Goal: Task Accomplishment & Management: Manage account settings

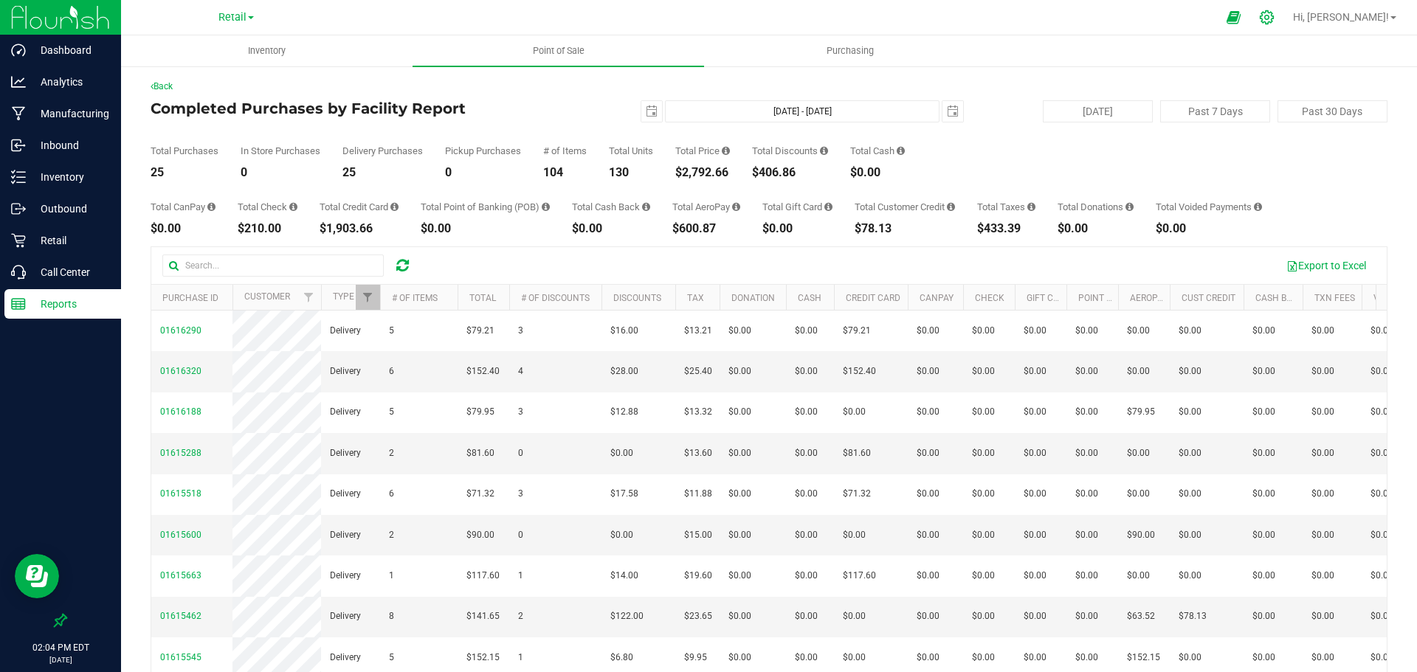
click at [1274, 22] on icon at bounding box center [1267, 17] width 14 height 14
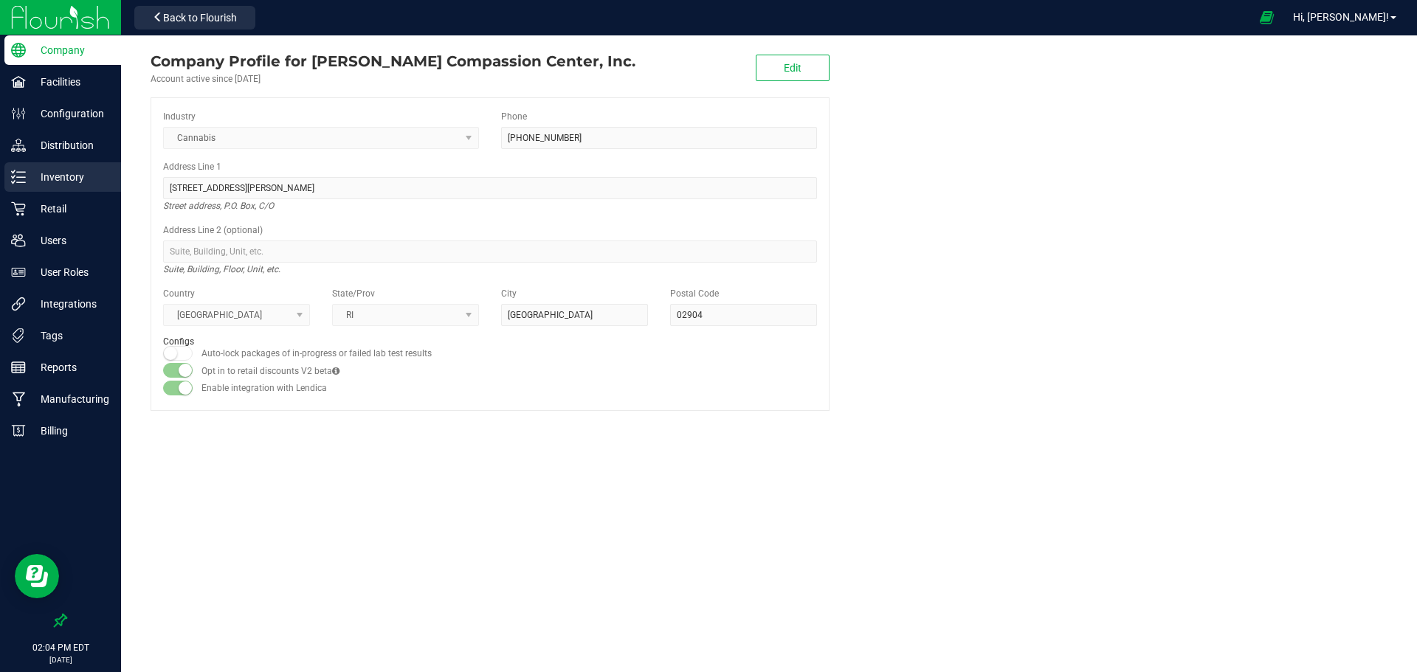
click at [63, 175] on p "Inventory" at bounding box center [70, 177] width 89 height 18
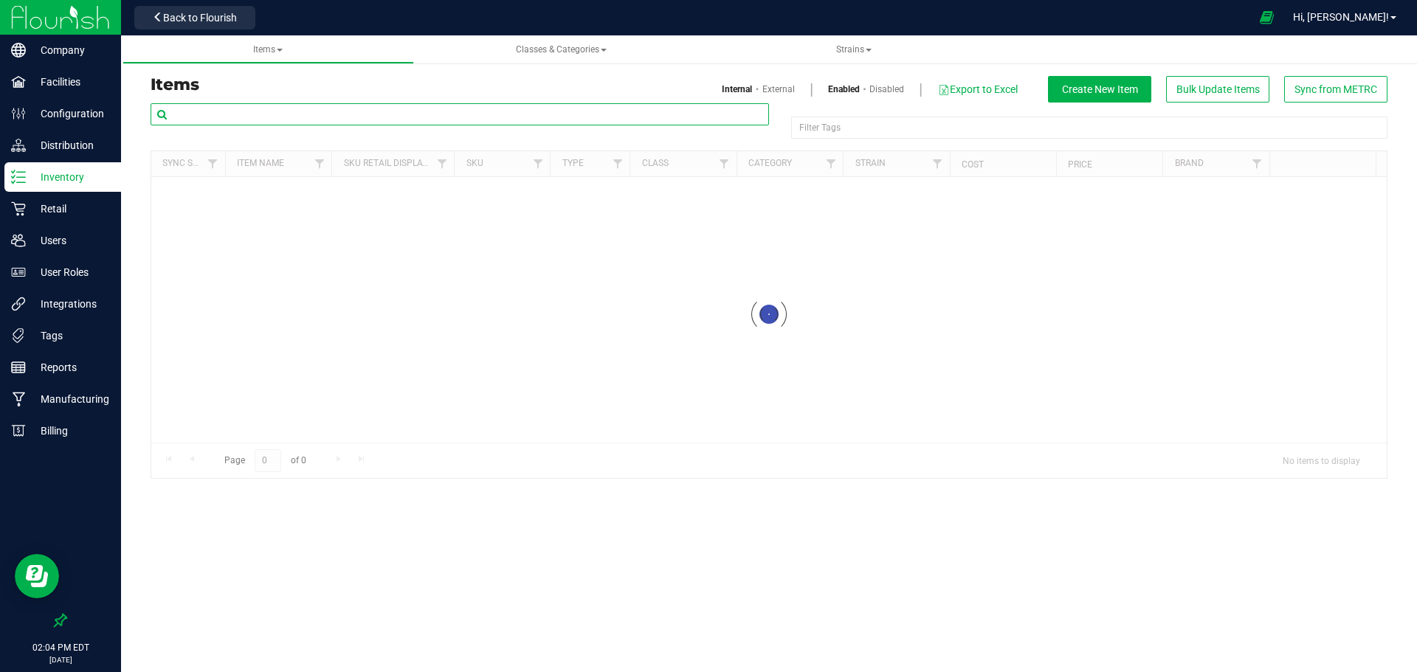
click at [218, 110] on input "text" at bounding box center [460, 114] width 619 height 22
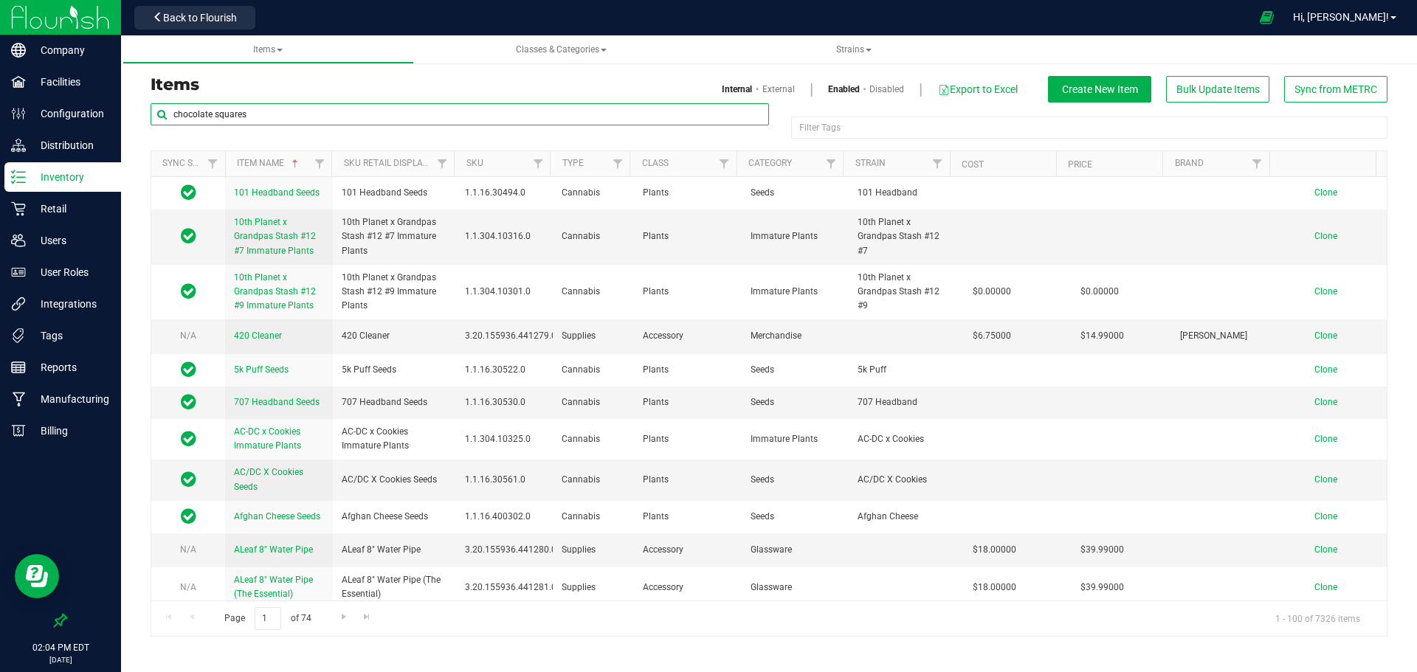
type input "chocolate squares"
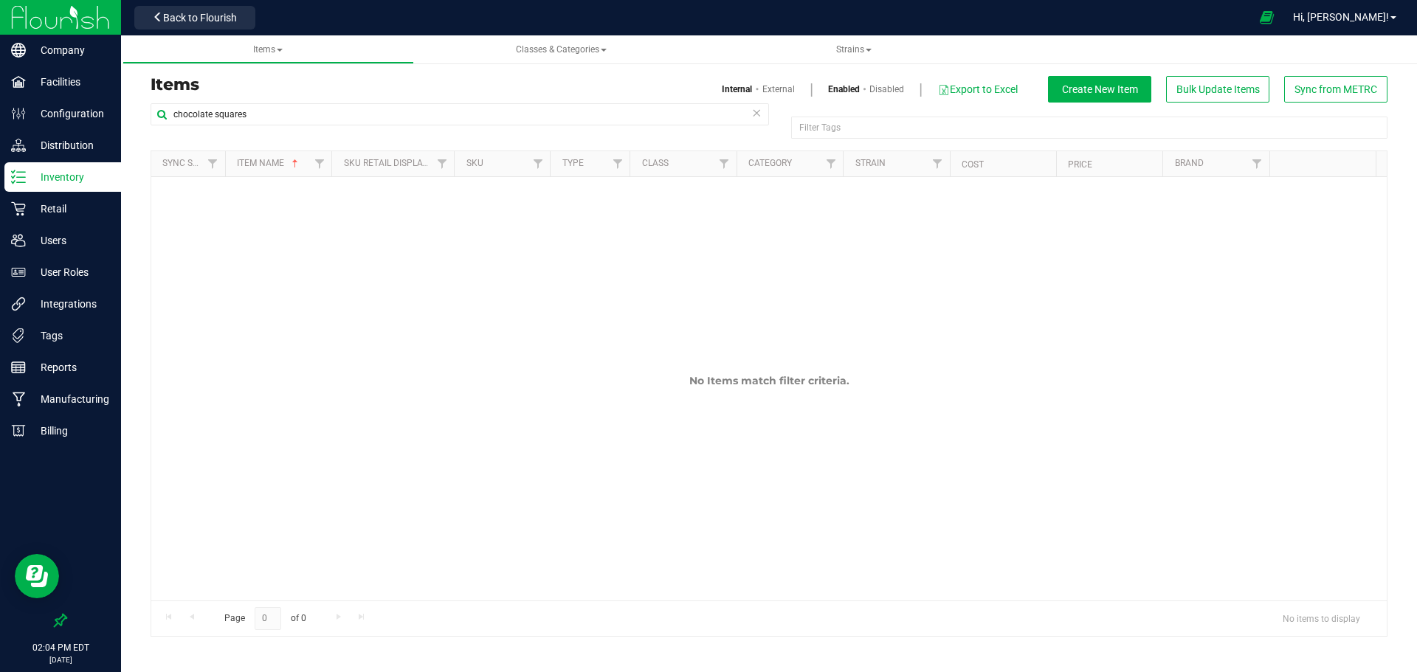
click at [872, 87] on link "Disabled" at bounding box center [887, 89] width 35 height 13
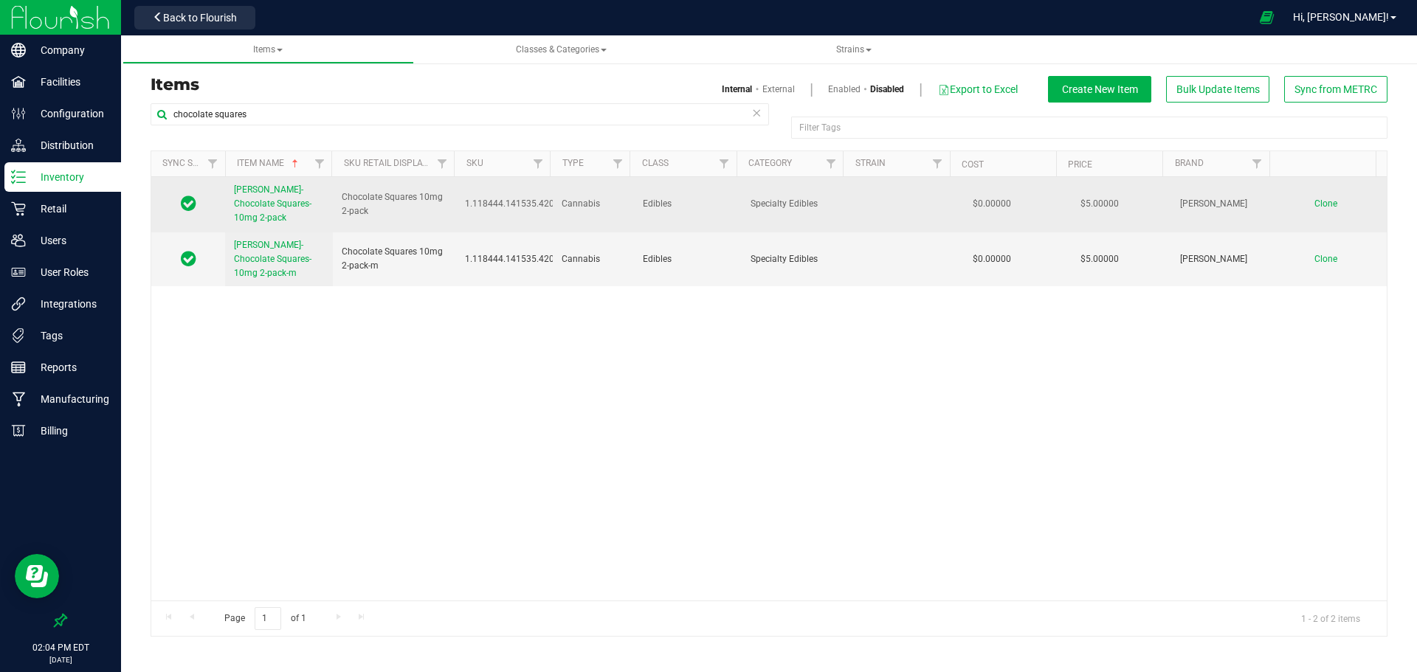
click at [269, 199] on span "[PERSON_NAME]-Chocolate Squares-10mg 2-pack" at bounding box center [273, 204] width 78 height 38
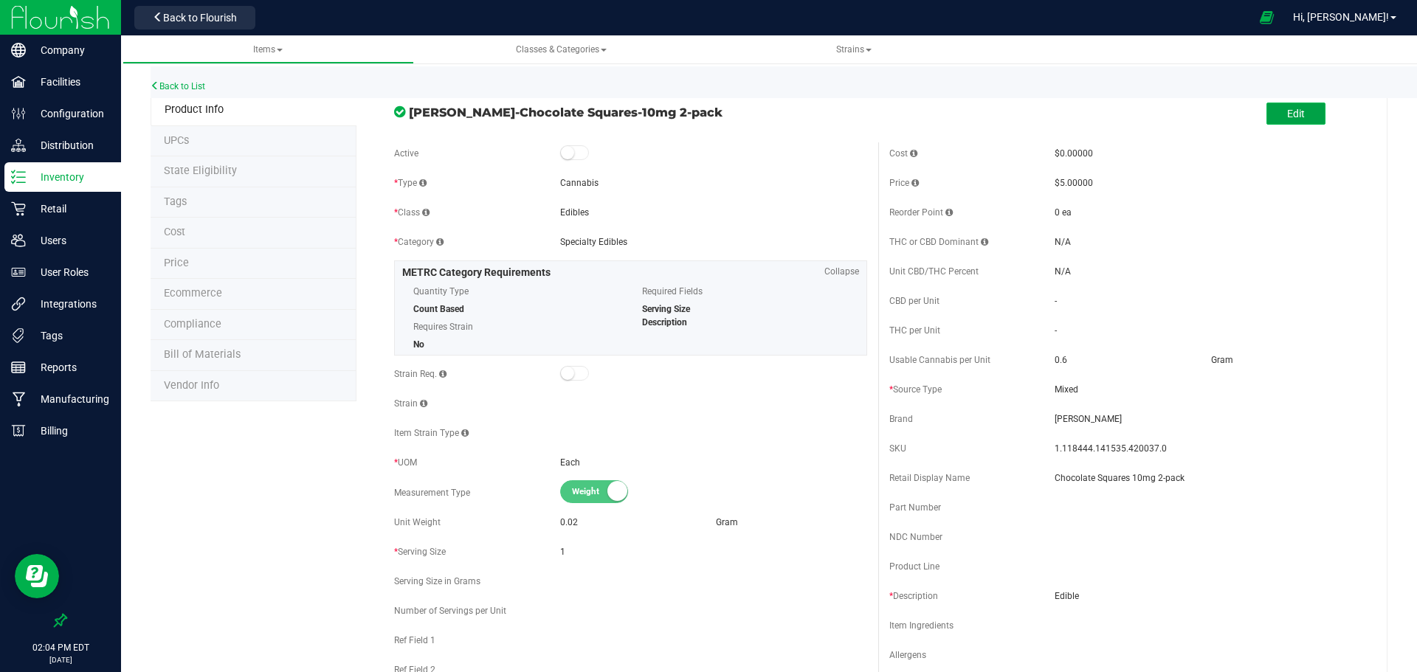
click at [1292, 111] on span "Edit" at bounding box center [1296, 114] width 18 height 12
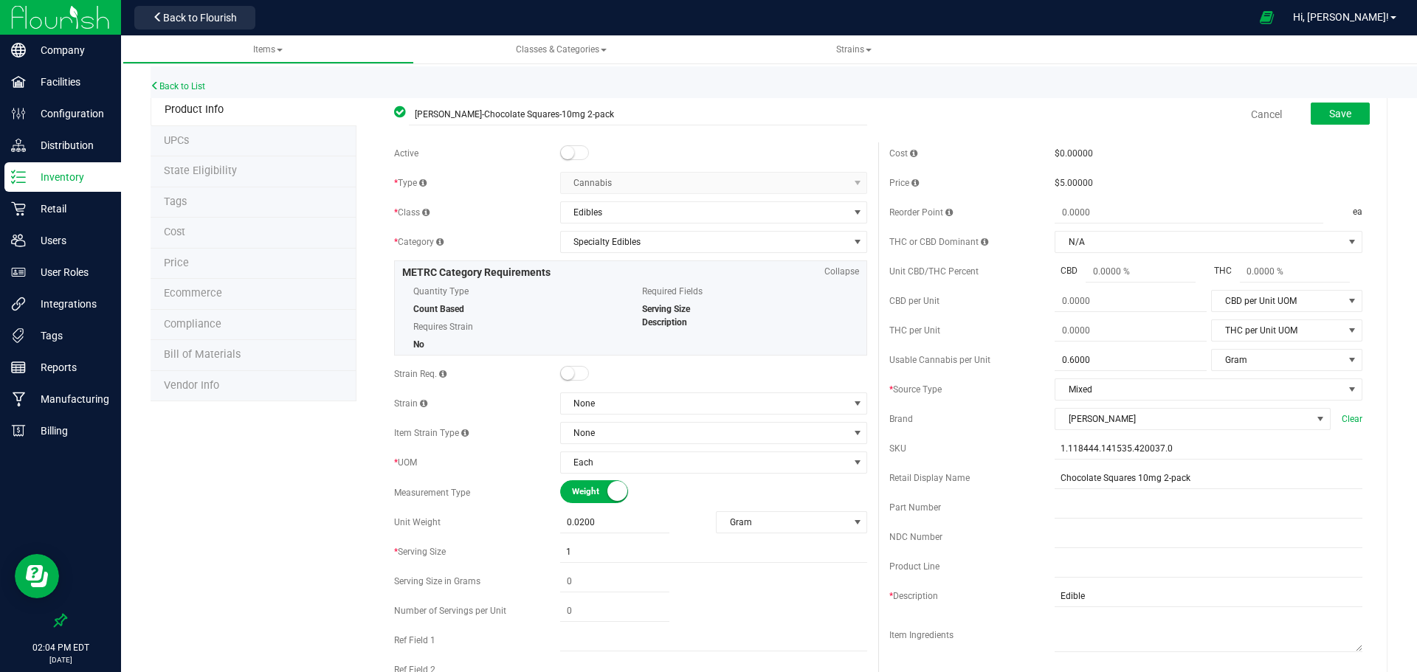
click at [579, 151] on span at bounding box center [575, 152] width 30 height 15
click at [1329, 109] on span "Save" at bounding box center [1340, 114] width 22 height 12
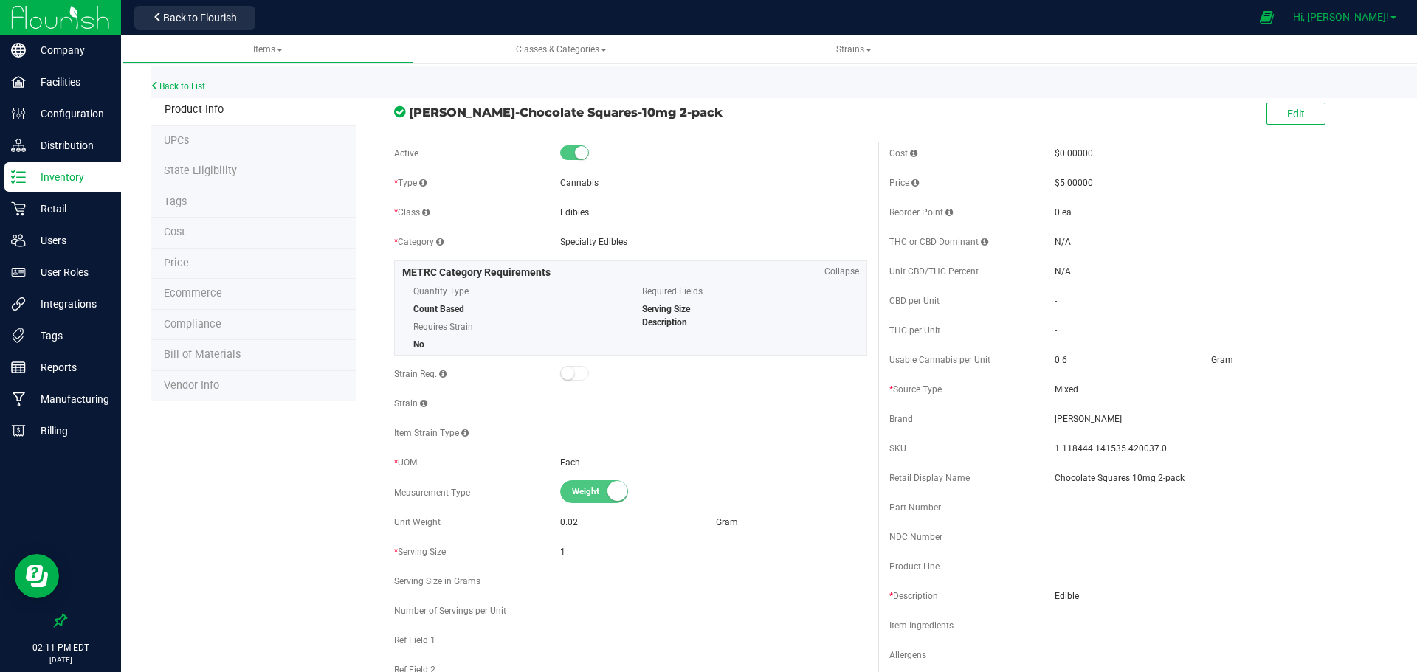
click at [1375, 17] on span "Hi, [PERSON_NAME]!" at bounding box center [1341, 17] width 96 height 12
